Goal: Task Accomplishment & Management: Manage account settings

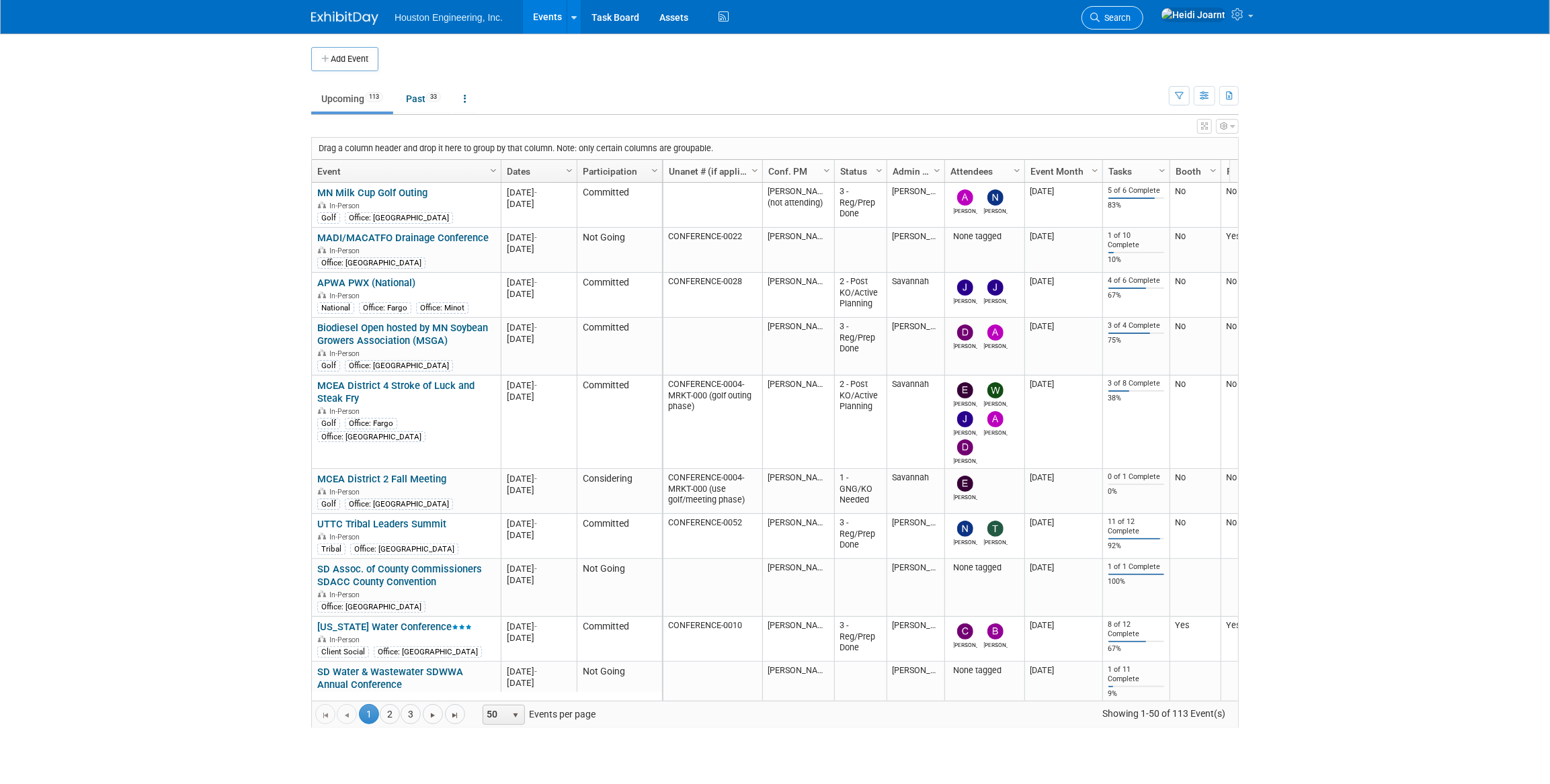
click at [1131, 13] on span "Search" at bounding box center [1114, 17] width 31 height 10
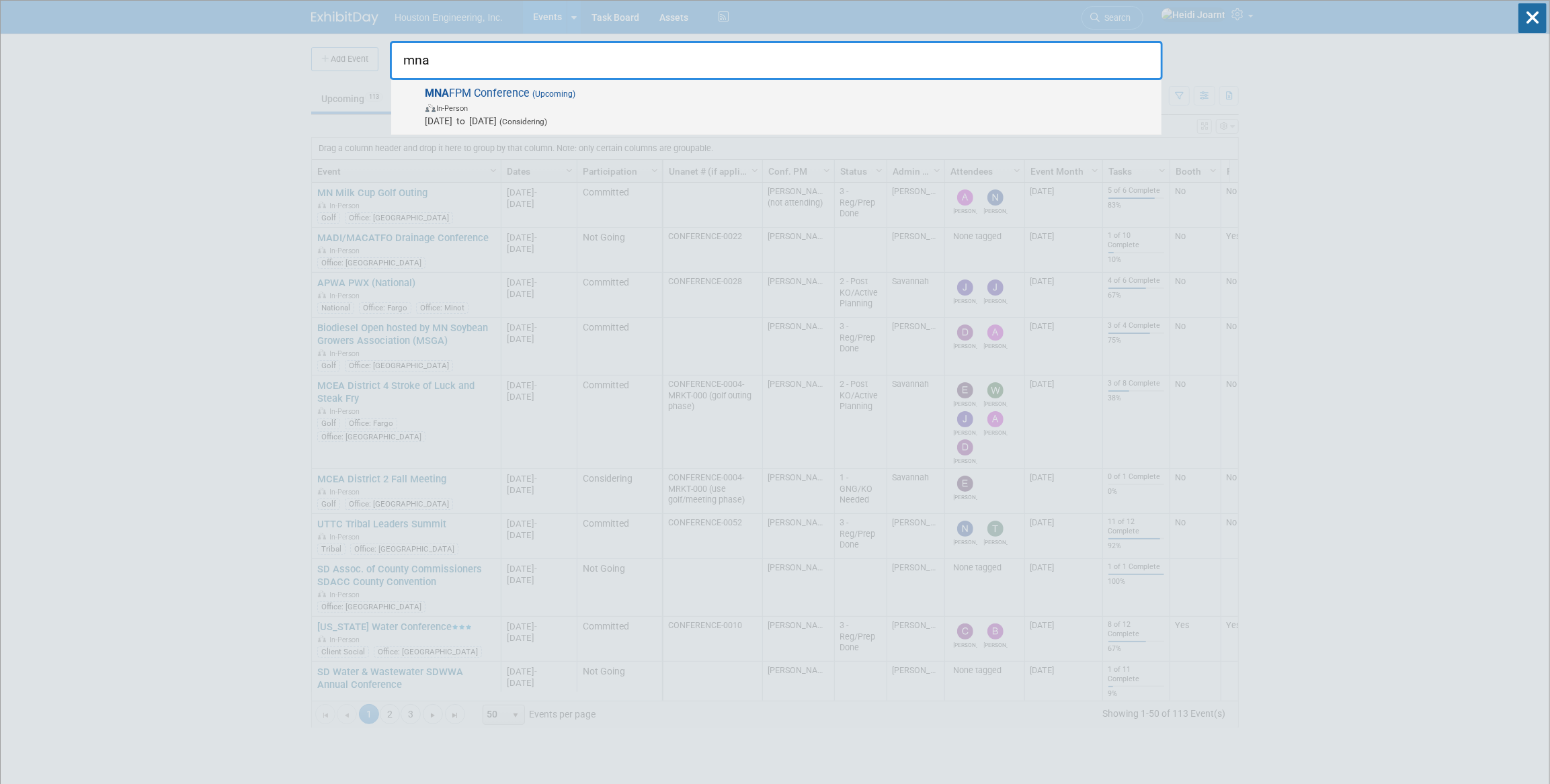
type input "mna"
click at [720, 98] on span "MNA FPM Conference (Upcoming) In-Person [DATE] to [DATE] (Considering)" at bounding box center [788, 107] width 734 height 41
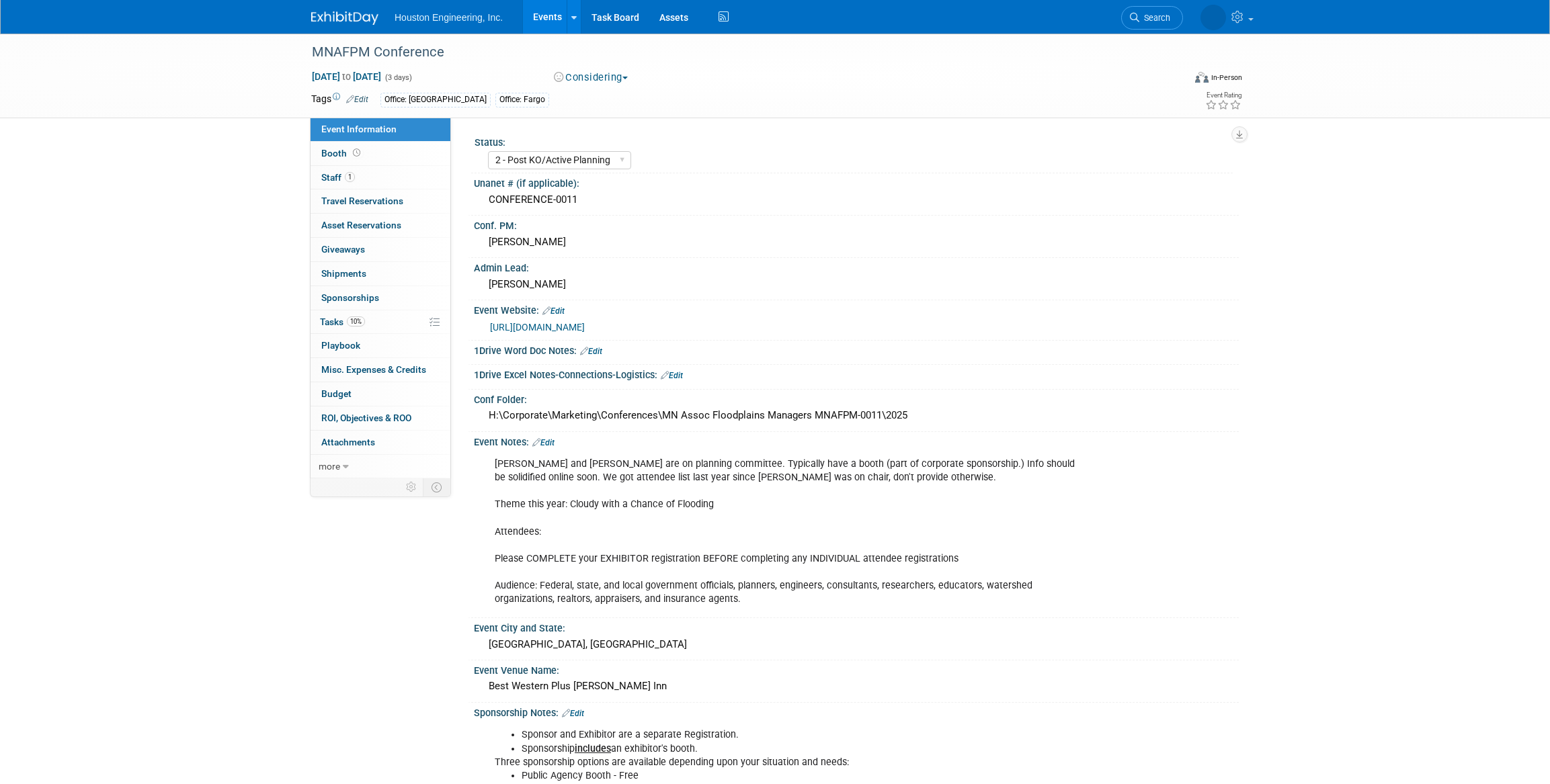
select select "2 - Post KO/Active Planning"
select select "Pending"
select select "Water Resources"
click at [361, 160] on link "Booth" at bounding box center [380, 154] width 139 height 24
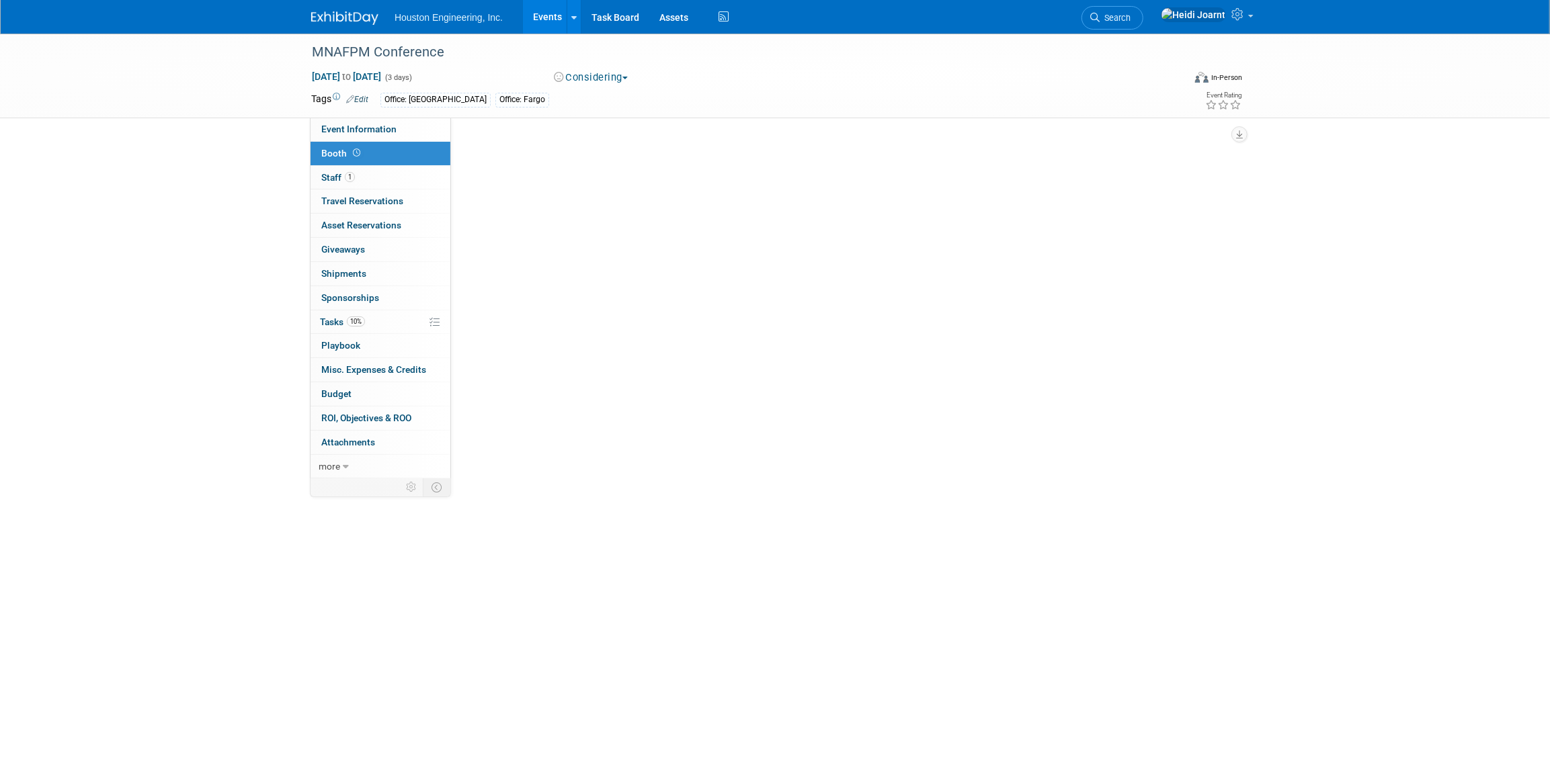
select select "Yes"
select select "[GEOGRAPHIC_DATA]"
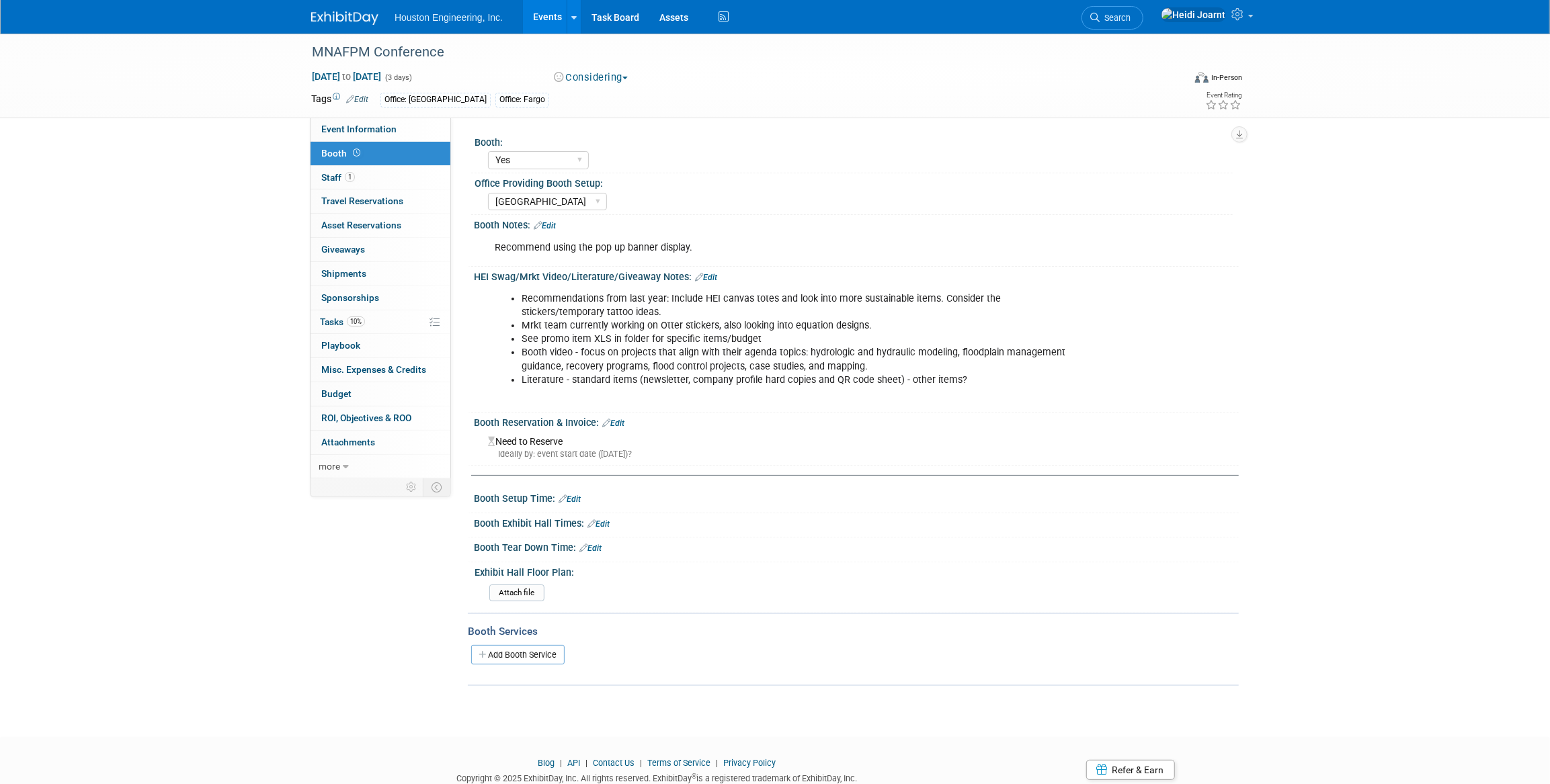
click at [555, 221] on link "Edit" at bounding box center [545, 226] width 22 height 9
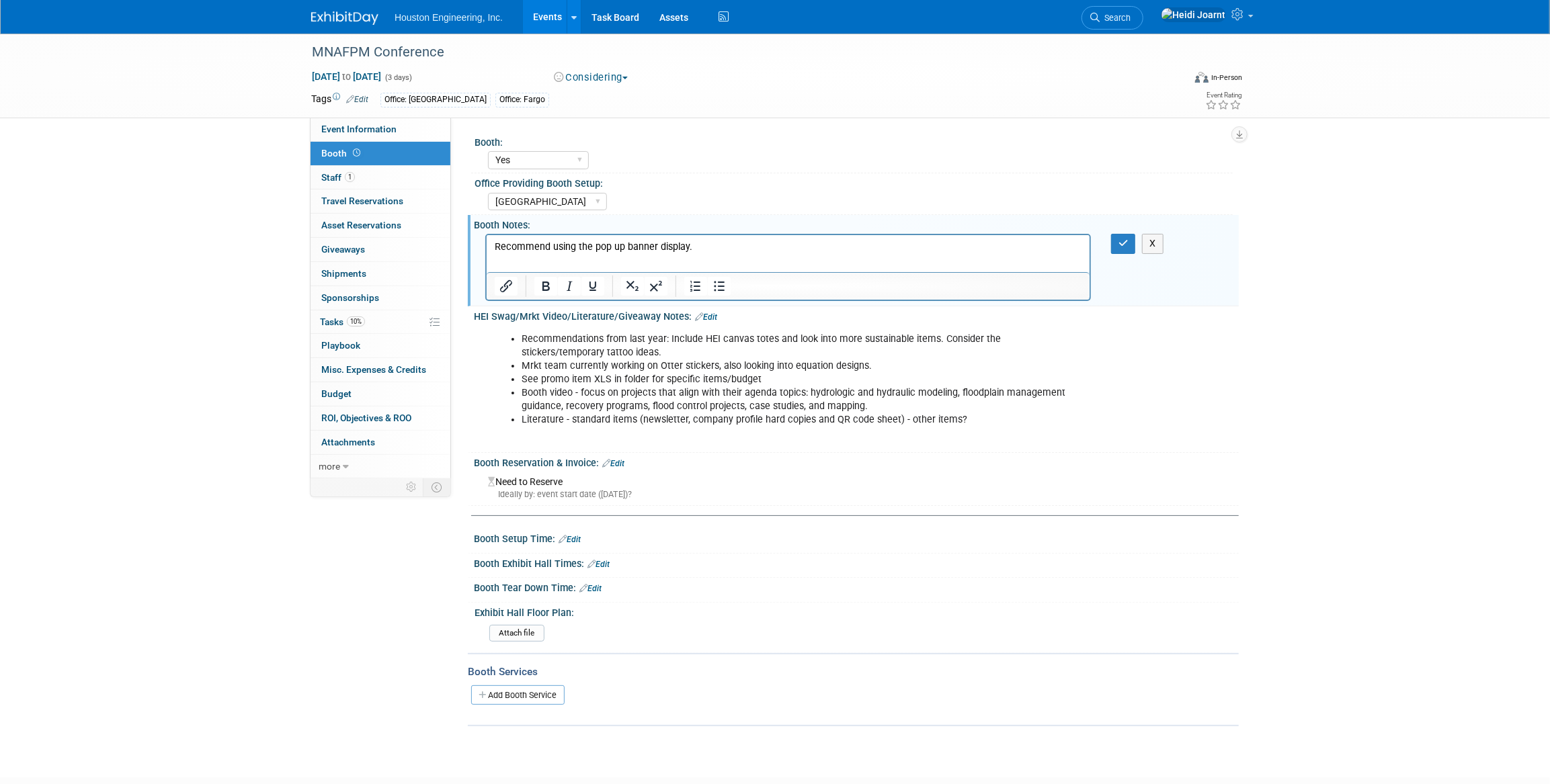
click at [734, 242] on p "Recommend using the pop up banner display." at bounding box center [787, 247] width 587 height 13
click at [716, 283] on icon "Bullet list" at bounding box center [719, 286] width 16 height 16
click at [650, 240] on li "Space size is 8x4" at bounding box center [801, 247] width 560 height 13
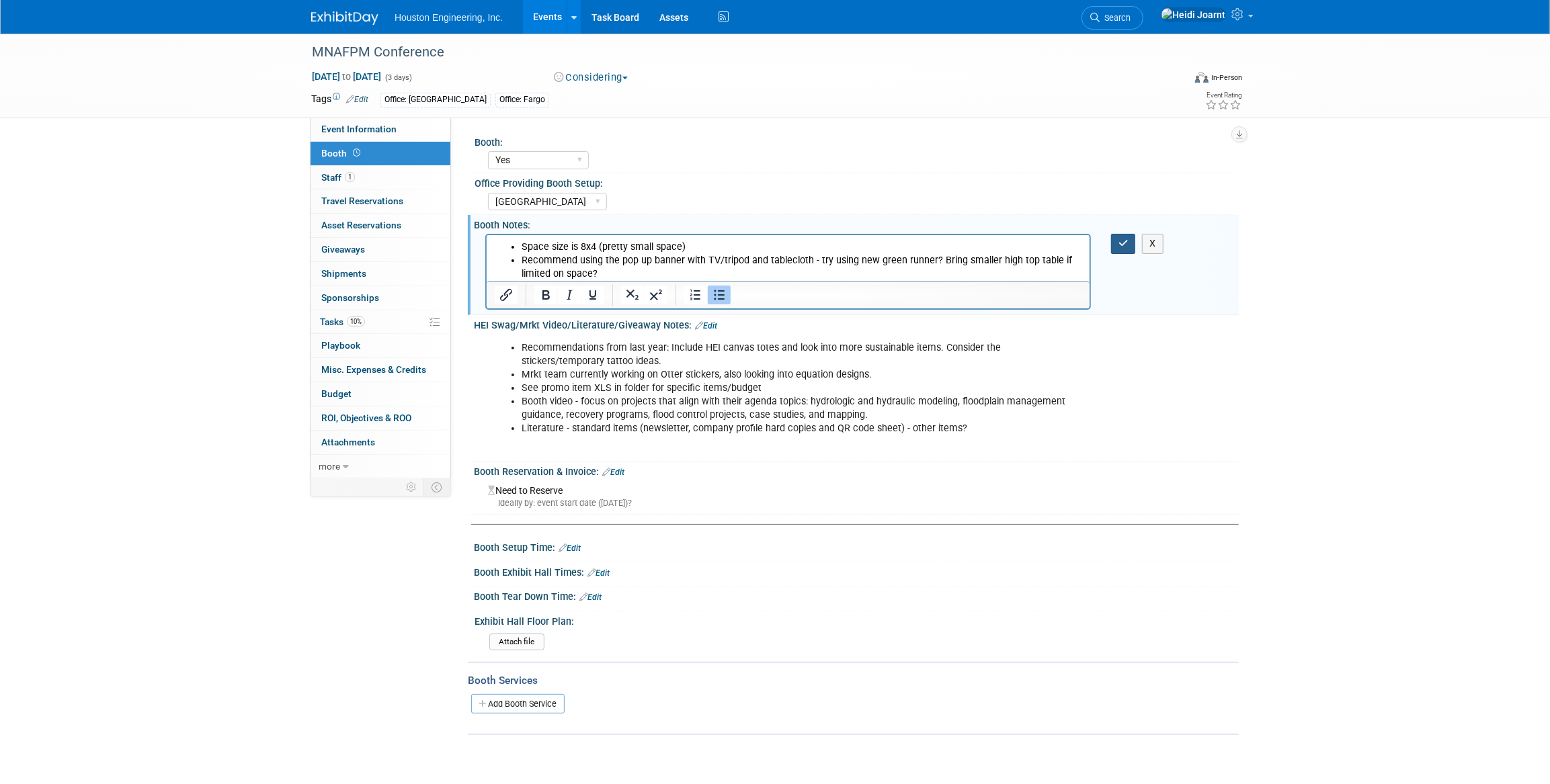
click at [1122, 244] on icon "button" at bounding box center [1123, 243] width 10 height 9
